Goal: Information Seeking & Learning: Learn about a topic

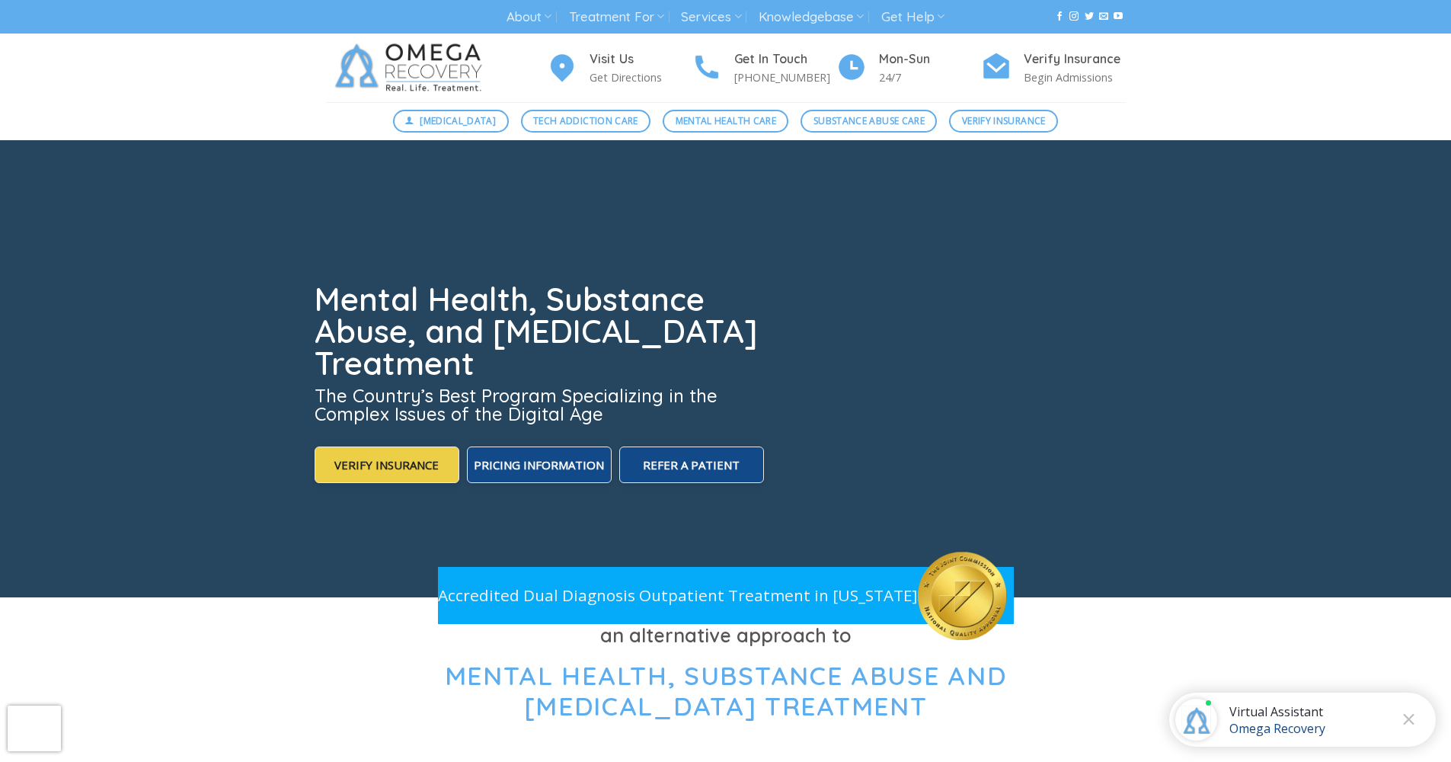
scroll to position [436, 0]
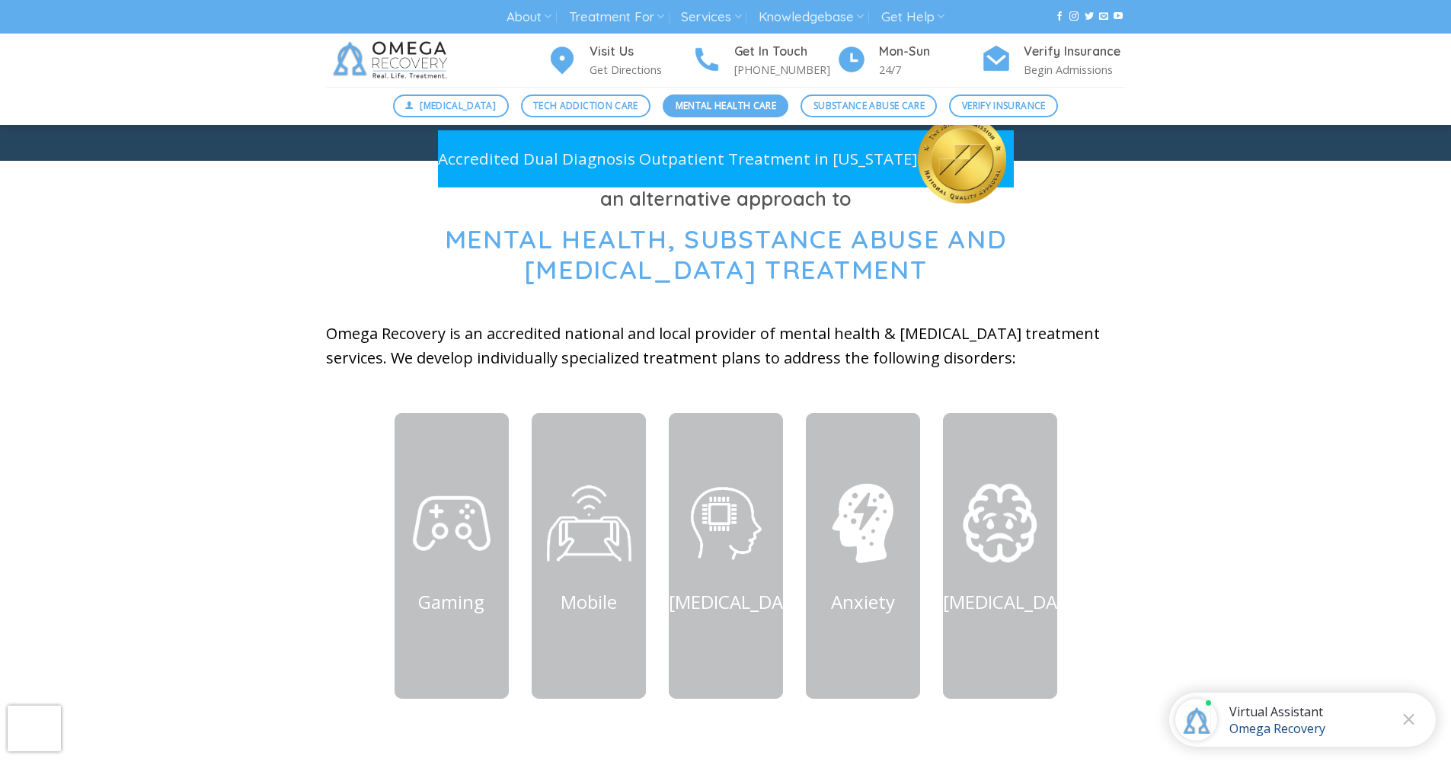
click at [724, 110] on span "Mental Health Care" at bounding box center [726, 105] width 101 height 14
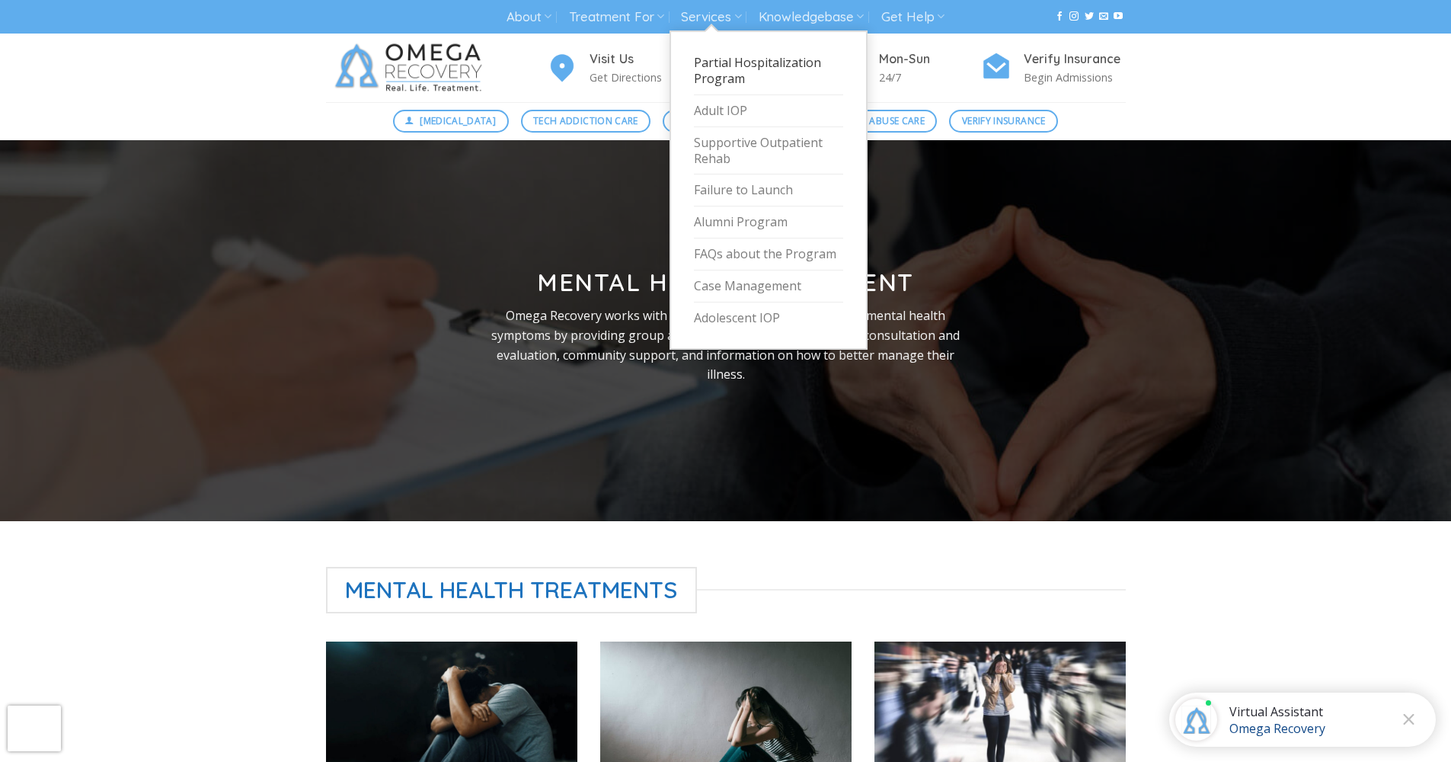
click at [722, 67] on link "Partial Hospitalization Program" at bounding box center [768, 71] width 149 height 48
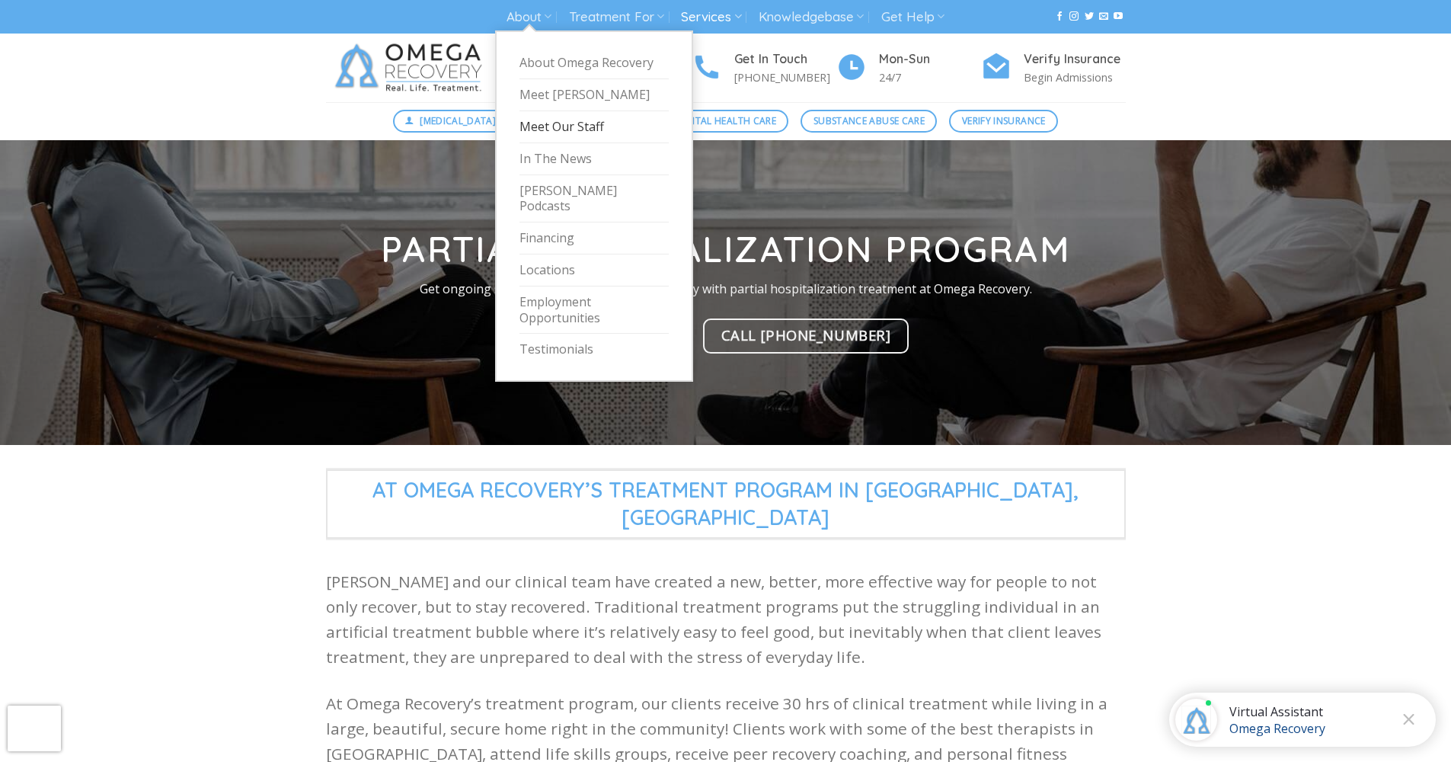
click at [552, 129] on link "Meet Our Staff" at bounding box center [593, 127] width 149 height 32
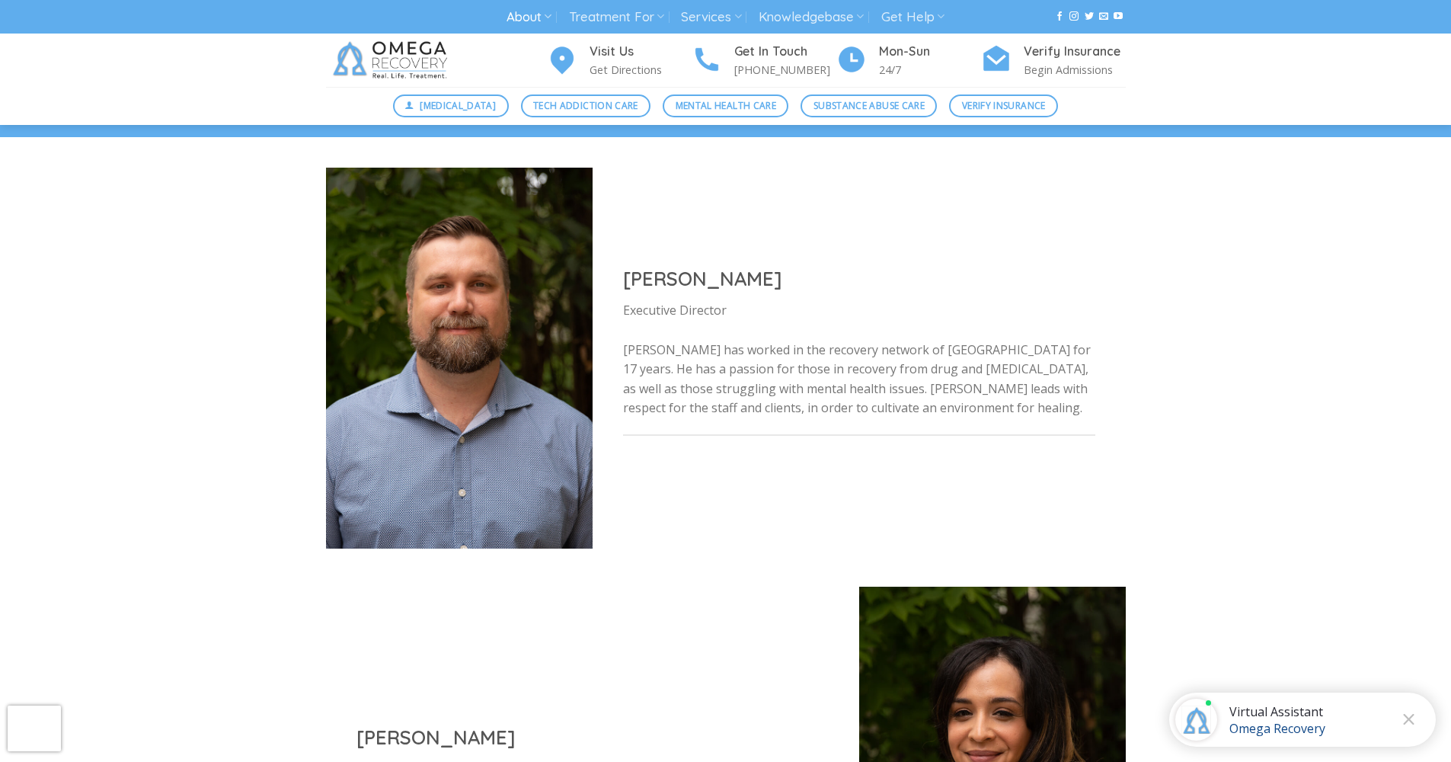
scroll to position [225, 0]
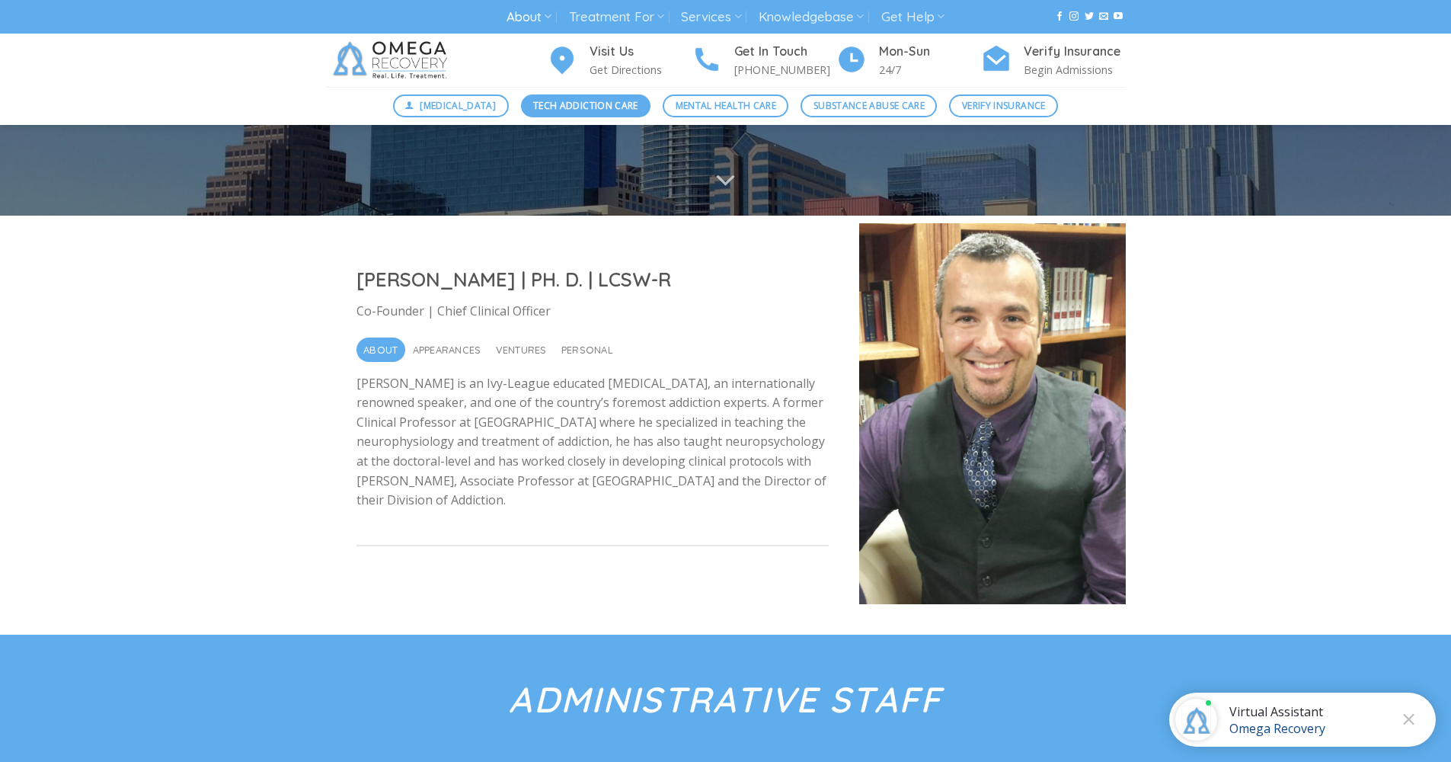
click at [554, 113] on link "Tech Addiction Care" at bounding box center [586, 105] width 130 height 23
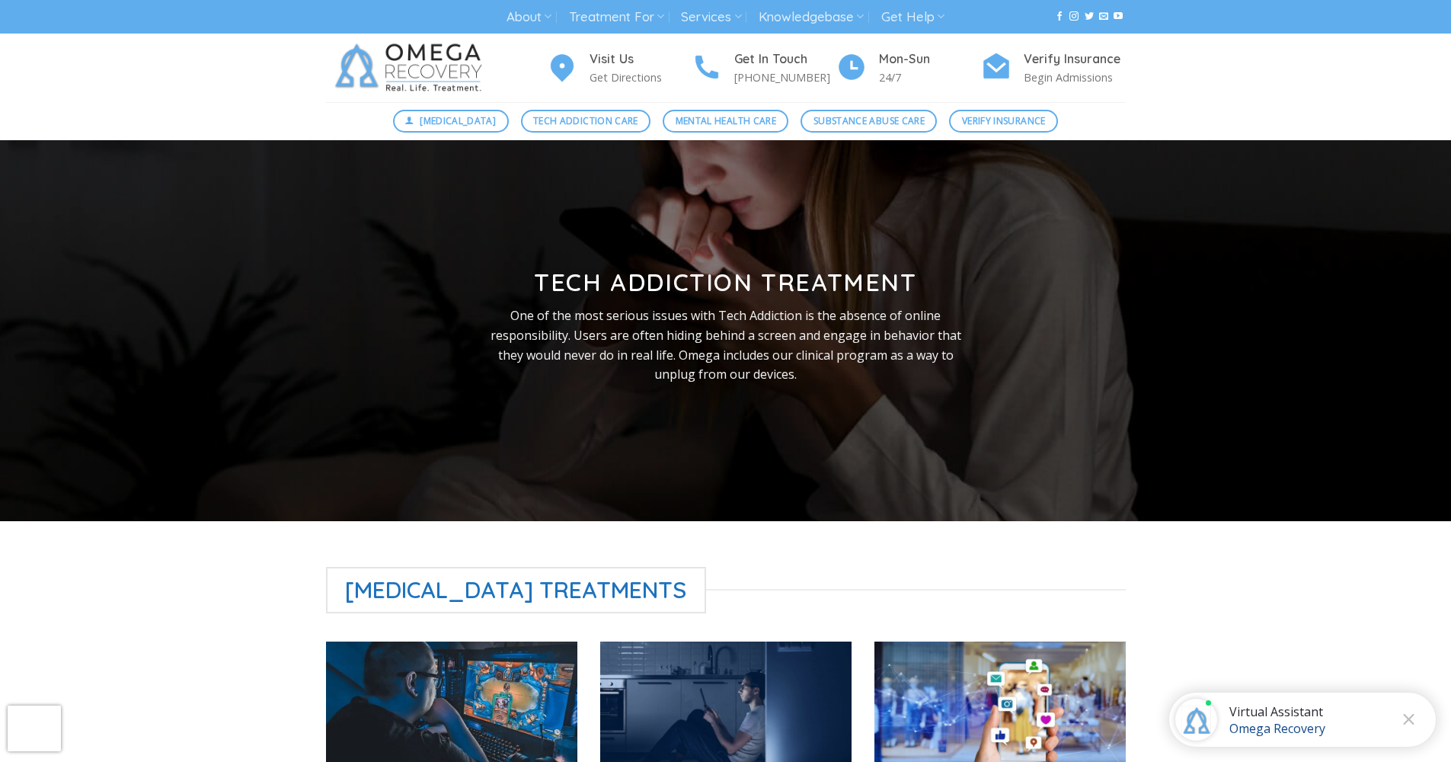
click at [684, 133] on div "Digital Detox Tech Addiction Care Mental Health Care Substance Abuse Care Verif…" at bounding box center [725, 121] width 1451 height 38
click at [731, 132] on link "Mental Health Care" at bounding box center [726, 121] width 126 height 23
